Goal: Task Accomplishment & Management: Manage account settings

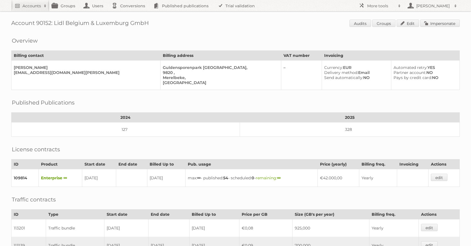
scroll to position [115, 0]
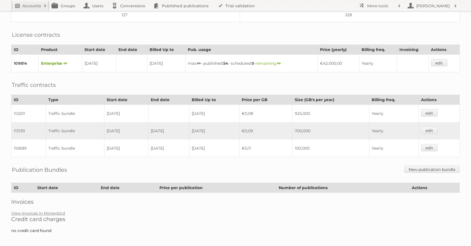
click at [28, 5] on h2 "Accounts" at bounding box center [31, 6] width 19 height 6
type input"] "e"
type input"] "nederlandse drogisterij service"
click at [129, 14] on input "Search" at bounding box center [133, 18] width 8 height 8
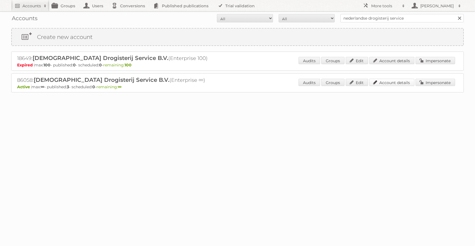
click at [376, 85] on link "Account details" at bounding box center [391, 82] width 45 height 7
